Goal: Task Accomplishment & Management: Manage account settings

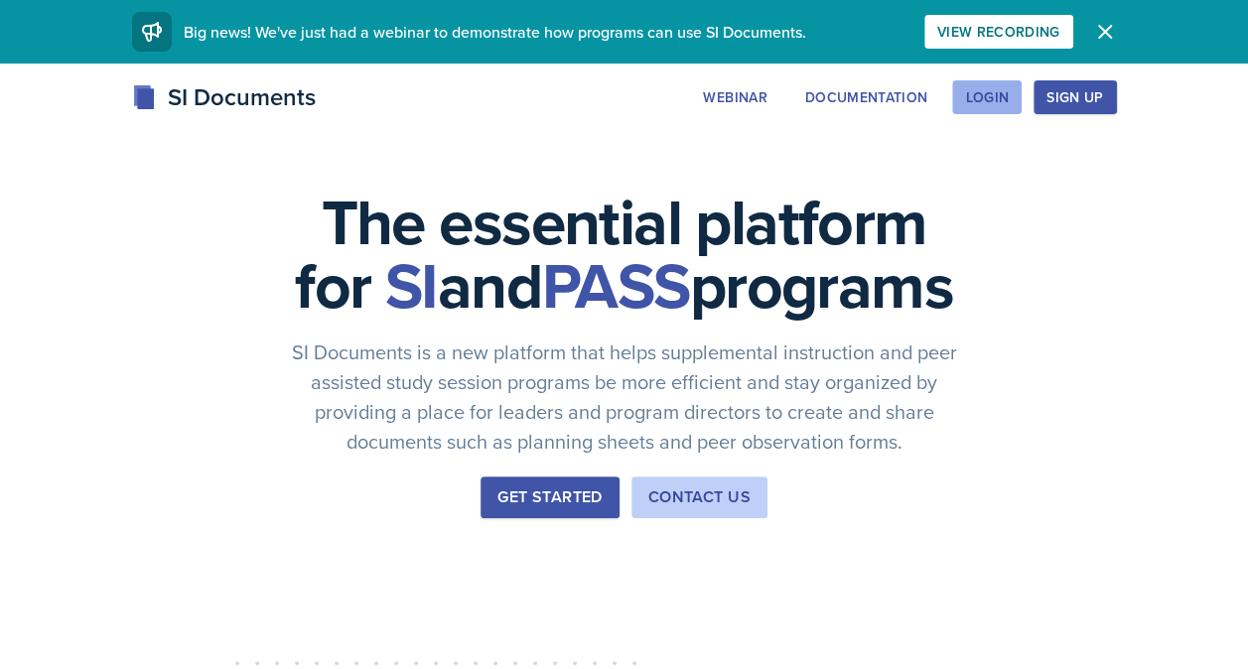
click at [1000, 107] on button "Login" at bounding box center [986, 97] width 69 height 34
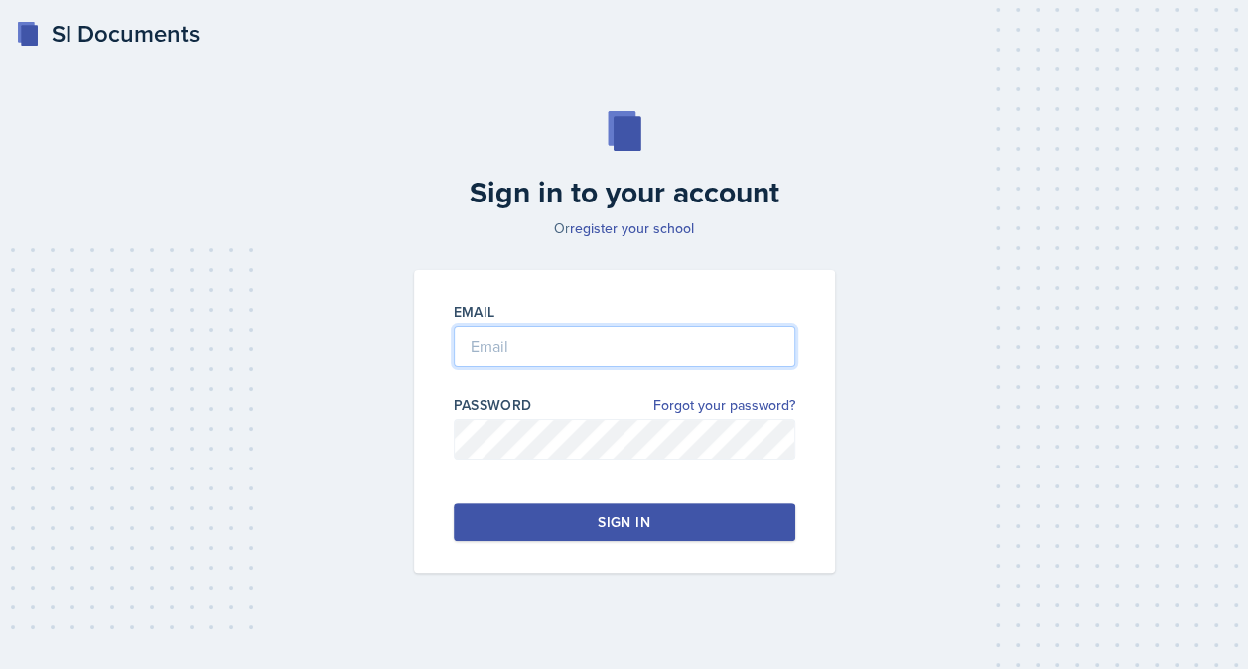
type input "[EMAIL_ADDRESS][DOMAIN_NAME]"
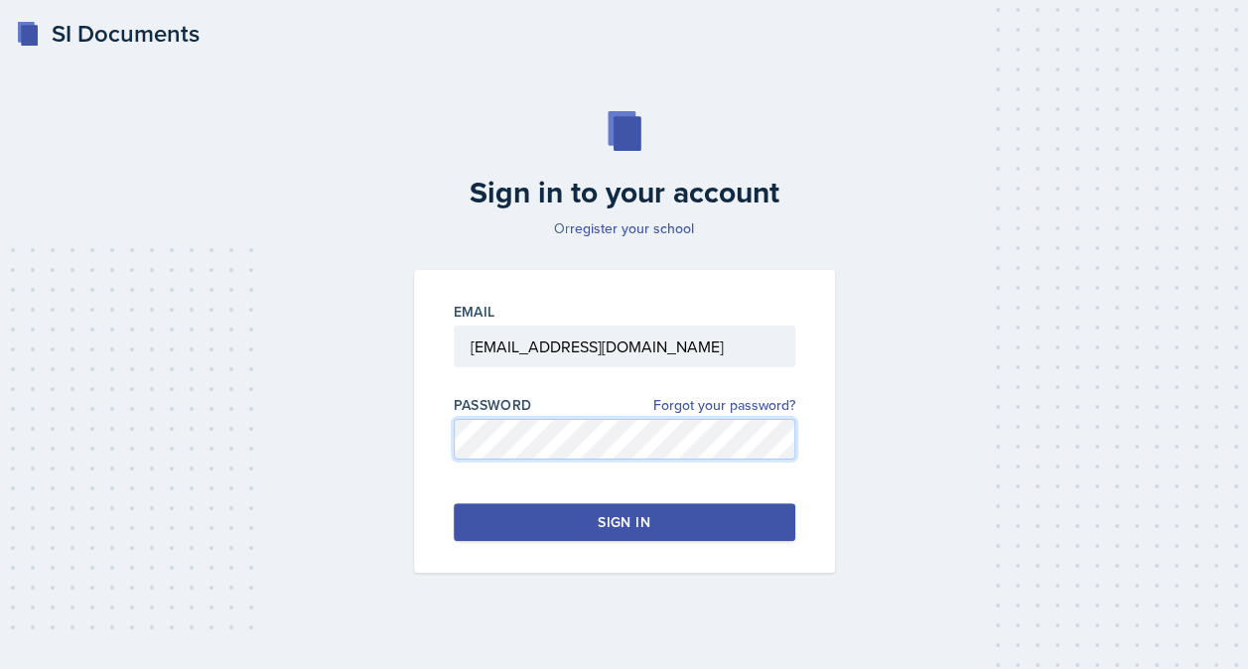
click at [427, 474] on div "Email [EMAIL_ADDRESS][DOMAIN_NAME] Password Forgot your password? Sign in" at bounding box center [624, 421] width 421 height 303
click at [465, 511] on button "Sign in" at bounding box center [624, 522] width 341 height 38
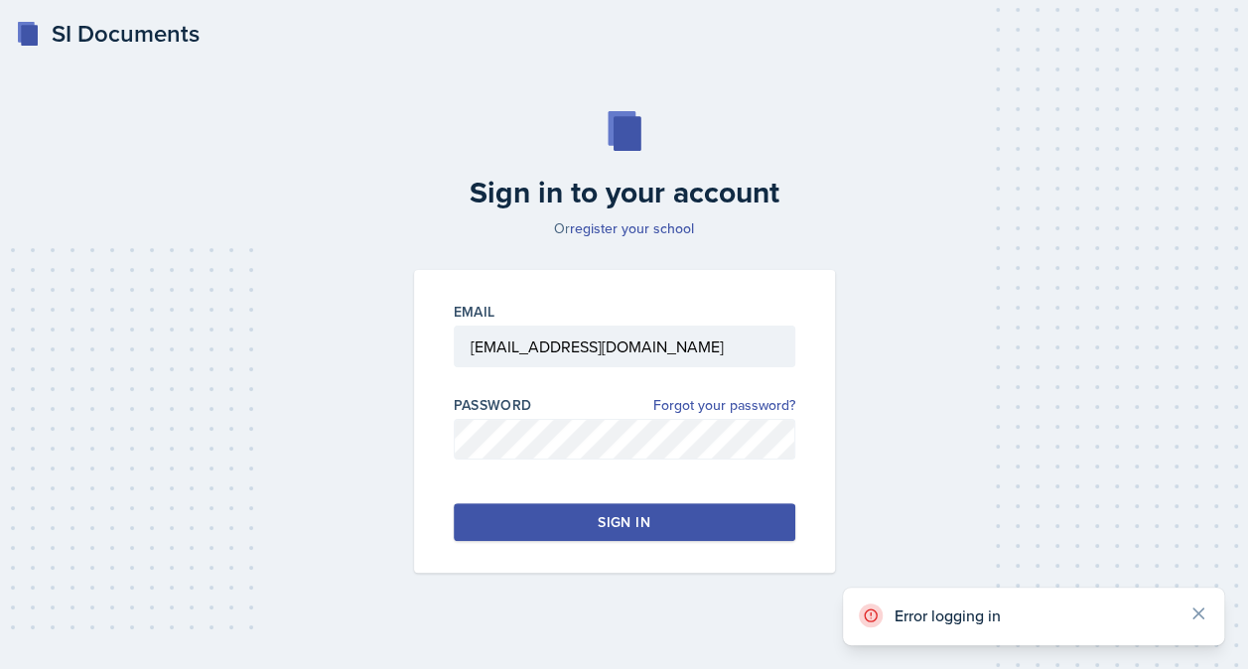
click at [606, 516] on div "Sign in" at bounding box center [624, 522] width 52 height 20
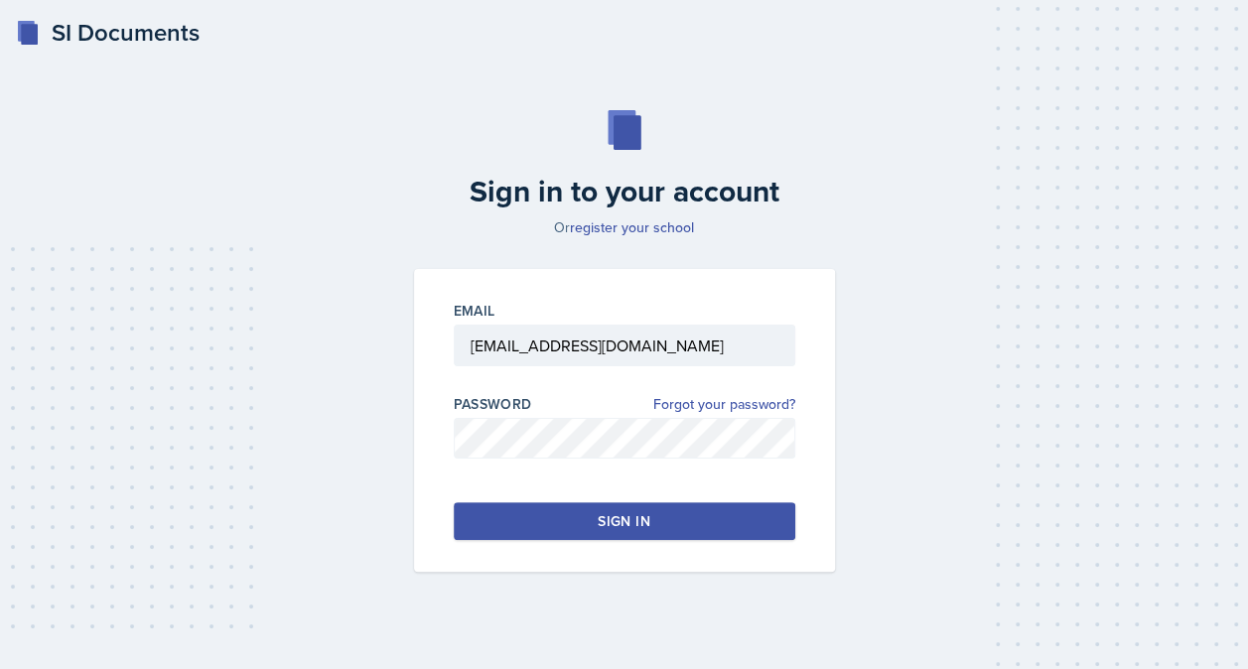
click at [1216, 167] on div "Sign in to your account Or register your school Email [EMAIL_ADDRESS][DOMAIN_NA…" at bounding box center [624, 341] width 1200 height 589
click at [633, 514] on div "Sign in" at bounding box center [624, 521] width 52 height 20
